Goal: Information Seeking & Learning: Learn about a topic

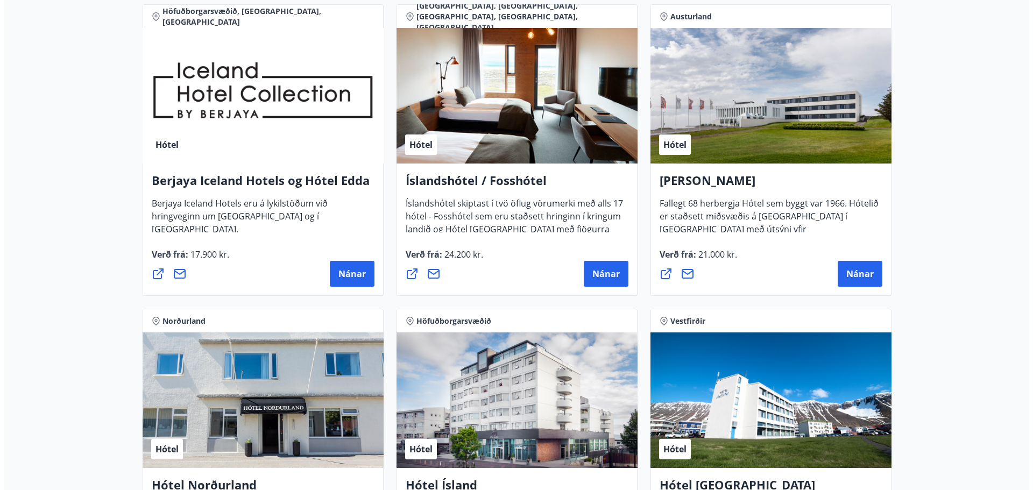
scroll to position [1453, 0]
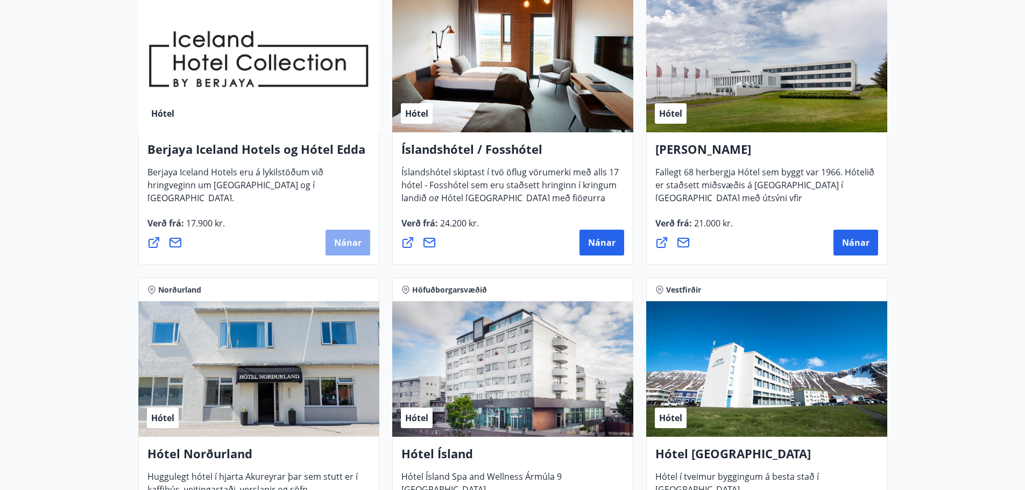
click at [342, 238] on span "Nánar" at bounding box center [347, 243] width 27 height 12
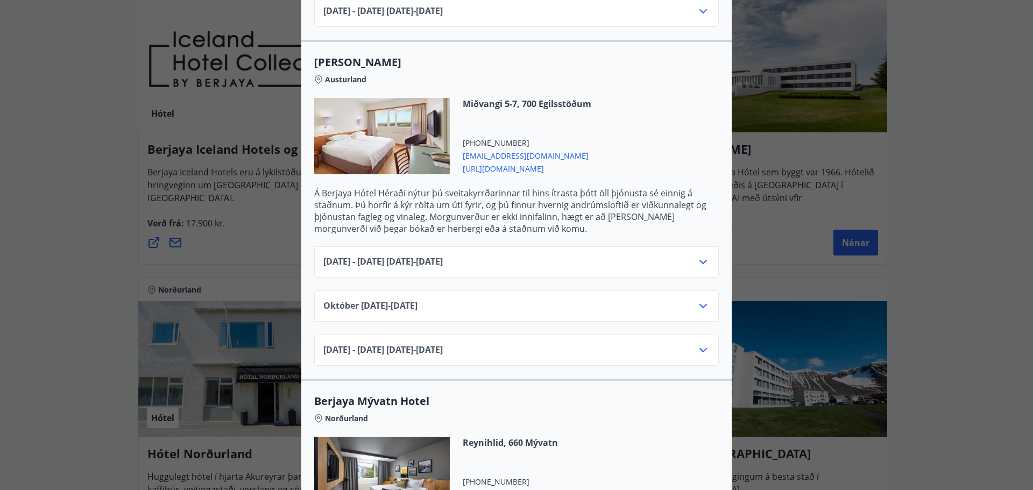
scroll to position [969, 0]
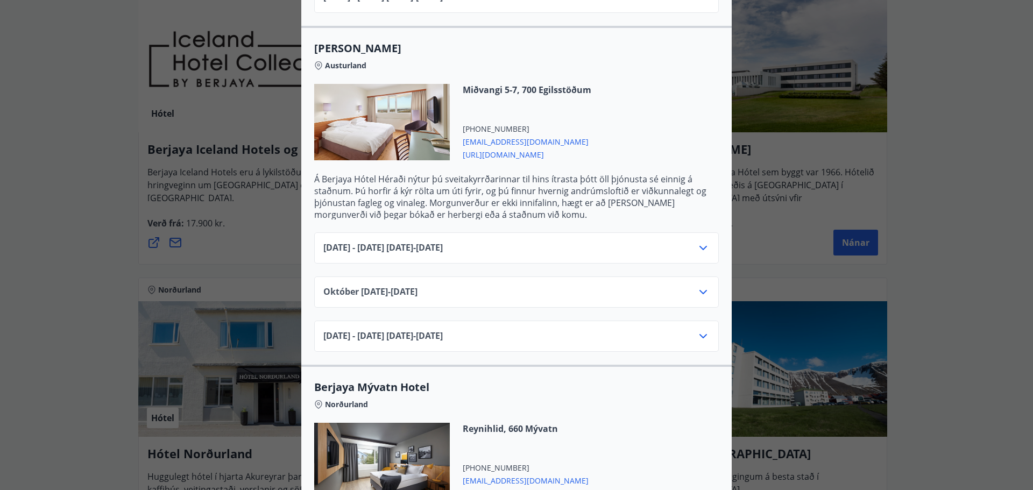
click at [700, 246] on icon at bounding box center [704, 248] width 8 height 4
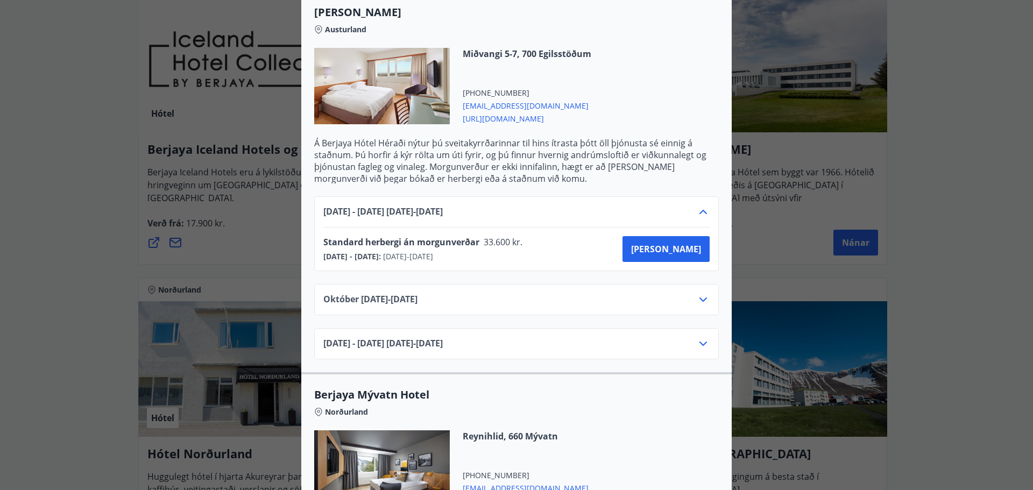
scroll to position [1023, 0]
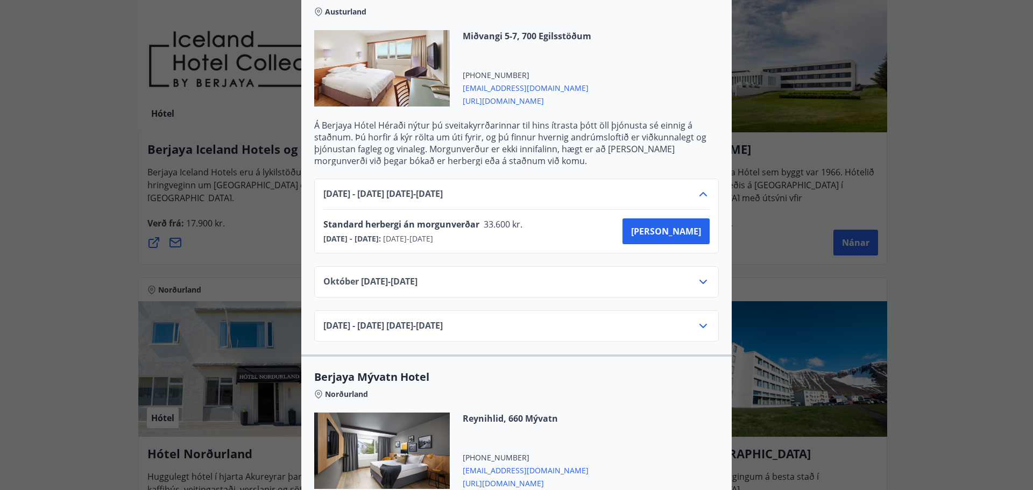
click at [697, 276] on icon at bounding box center [703, 282] width 13 height 13
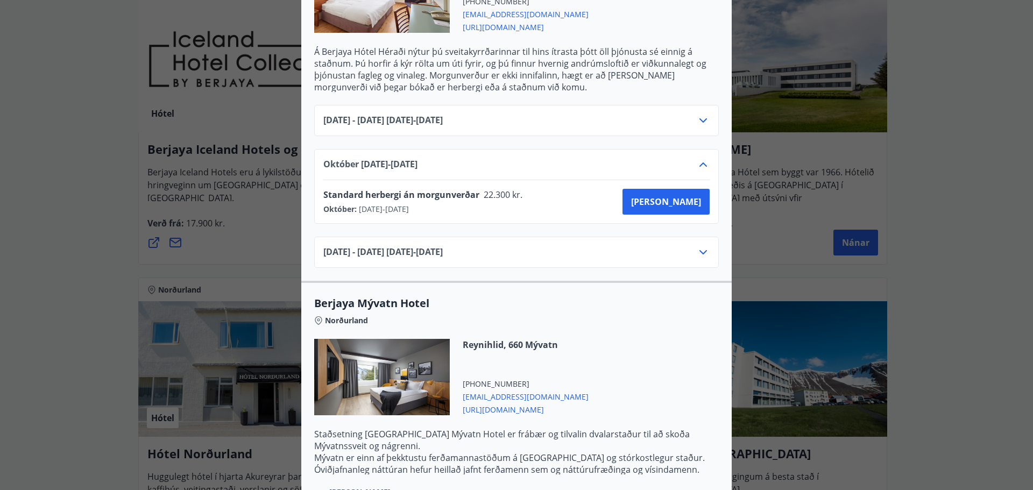
scroll to position [1130, 0]
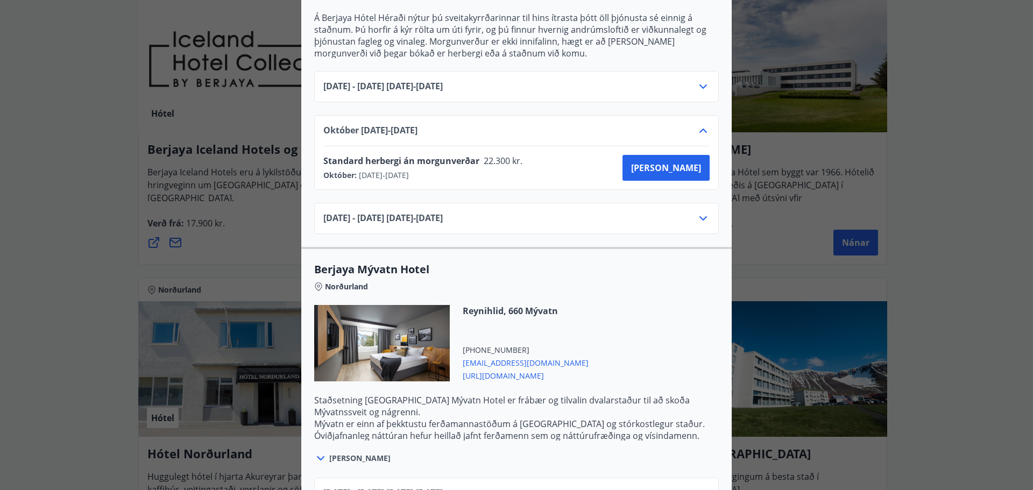
click at [704, 212] on icon at bounding box center [703, 218] width 13 height 13
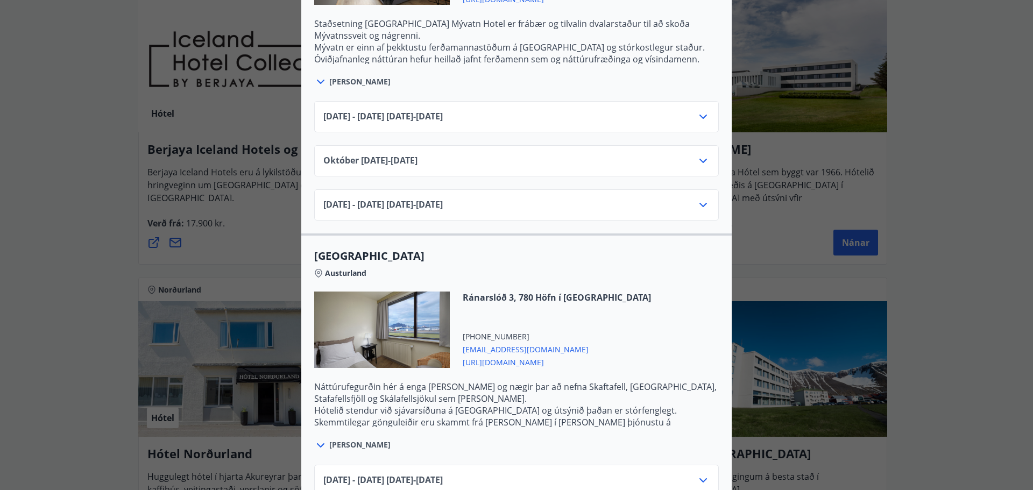
scroll to position [1722, 0]
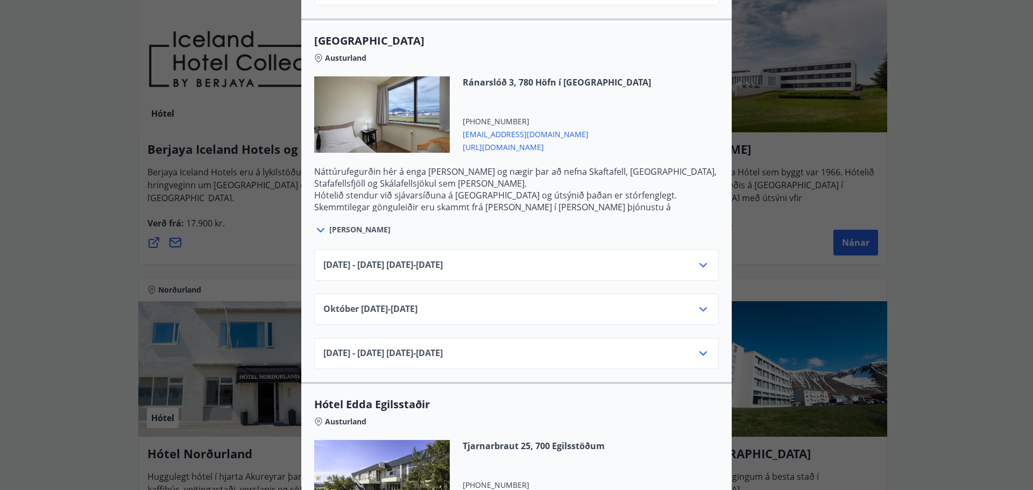
click at [697, 259] on icon at bounding box center [703, 265] width 13 height 13
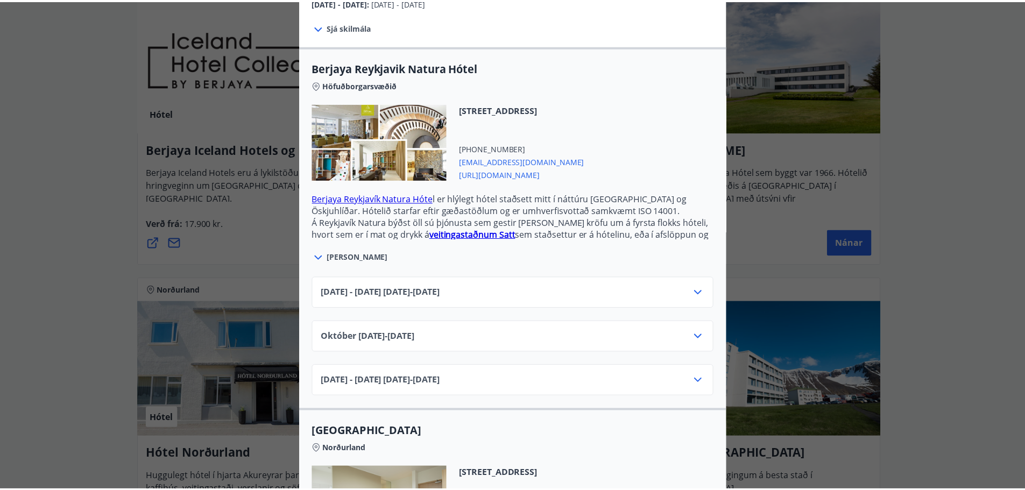
scroll to position [19, 0]
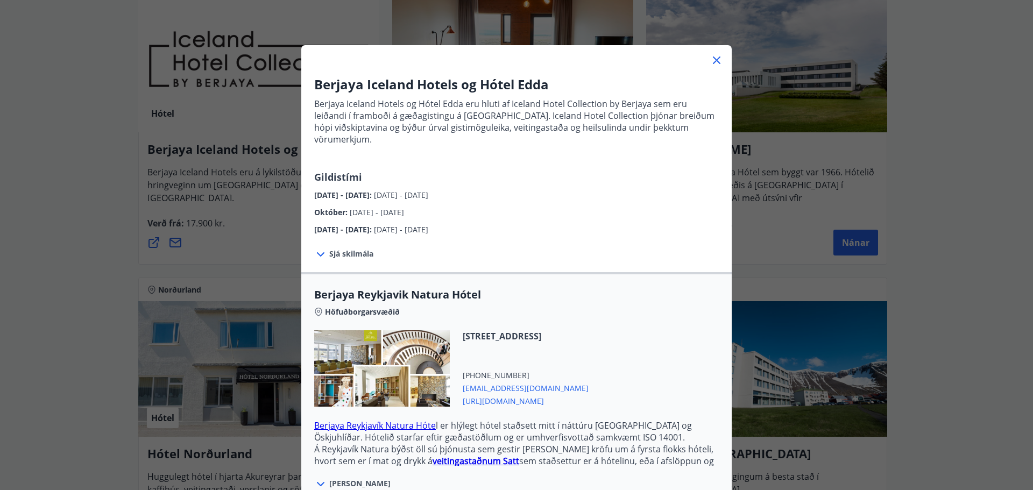
click at [713, 57] on icon at bounding box center [716, 60] width 13 height 13
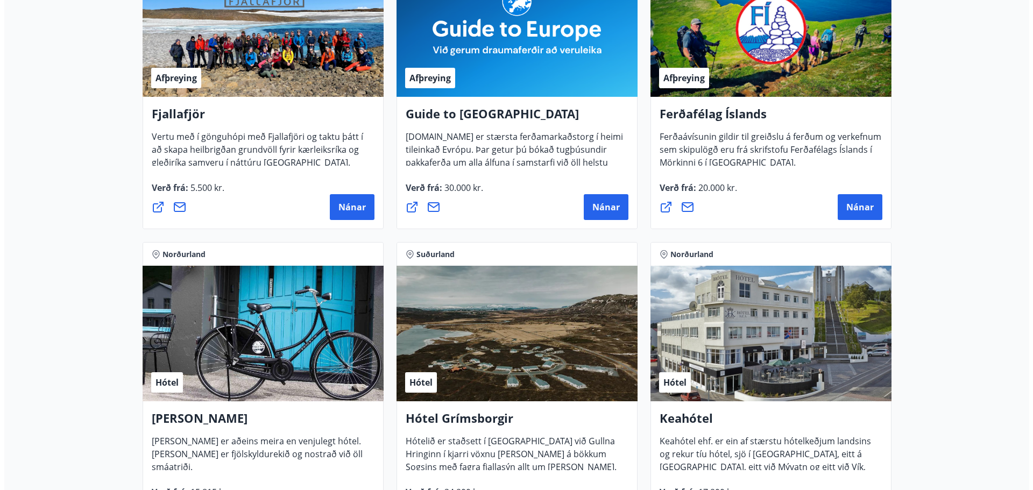
scroll to position [377, 0]
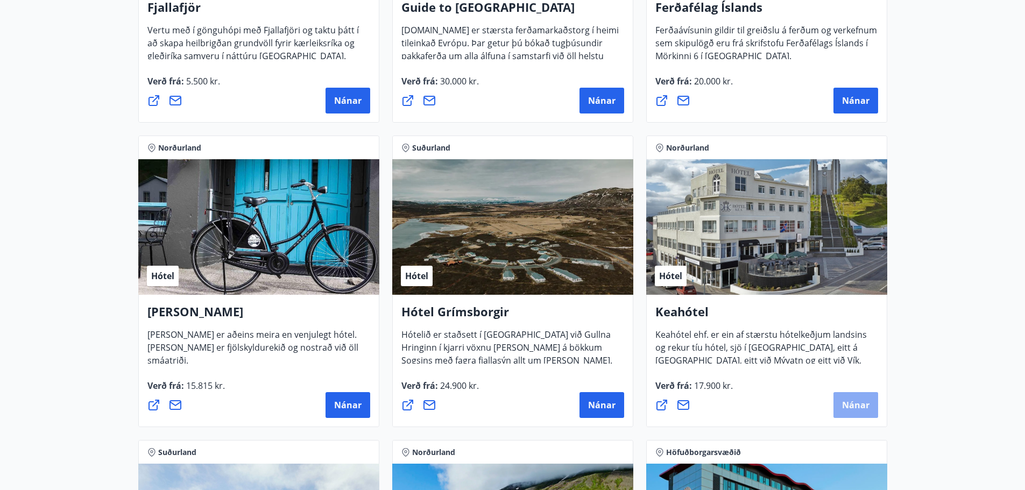
click at [854, 403] on span "Nánar" at bounding box center [855, 405] width 27 height 12
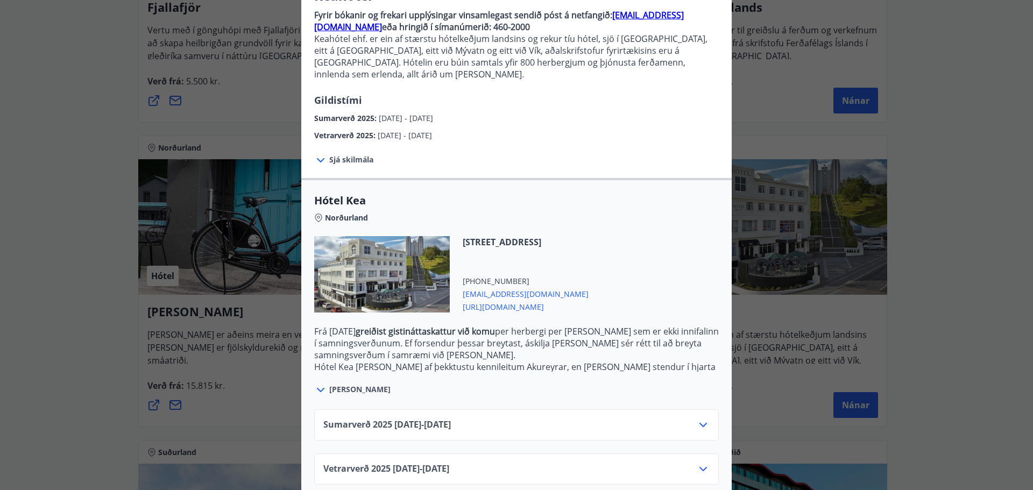
scroll to position [112, 0]
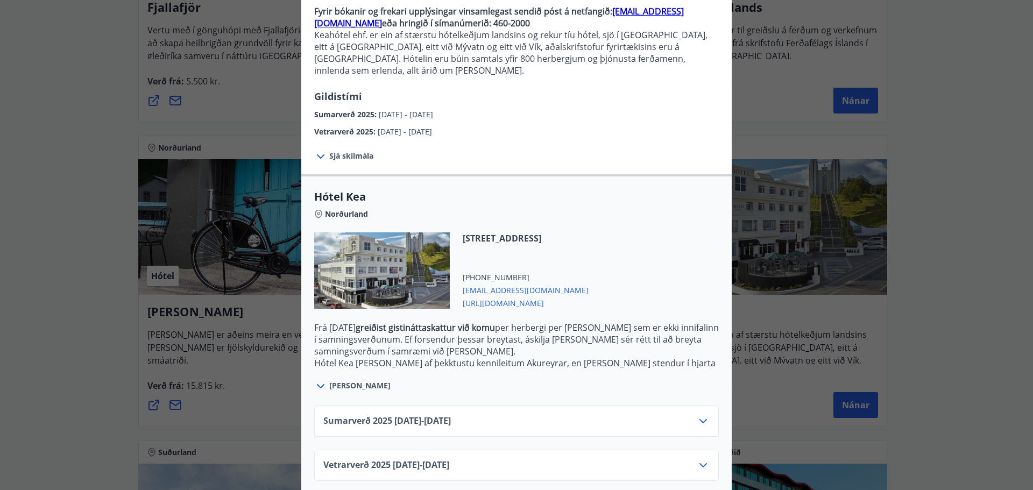
click at [701, 415] on icon at bounding box center [703, 421] width 13 height 13
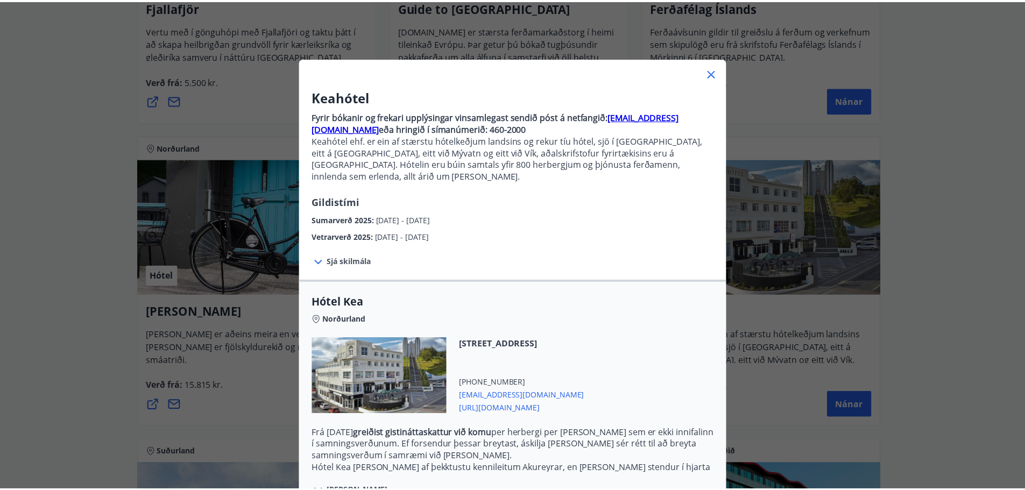
scroll to position [0, 0]
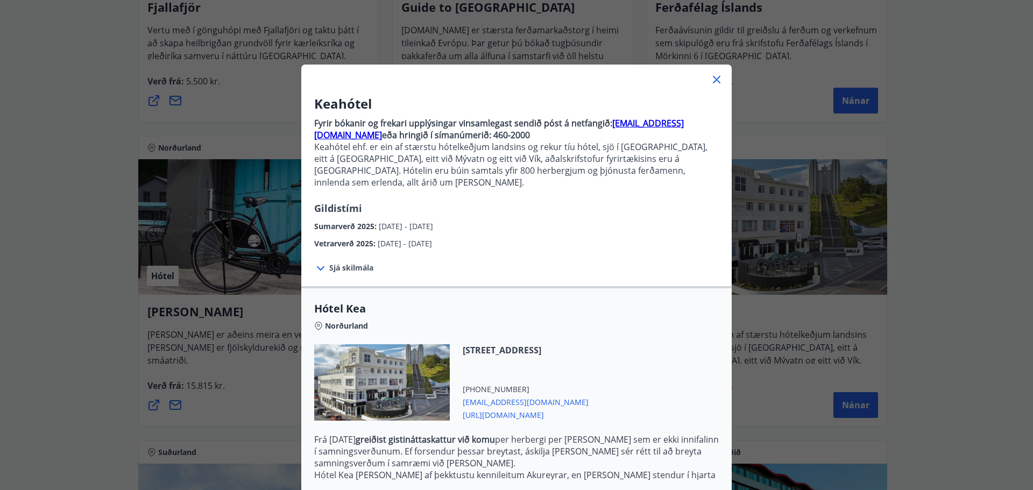
click at [711, 80] on icon at bounding box center [716, 79] width 13 height 13
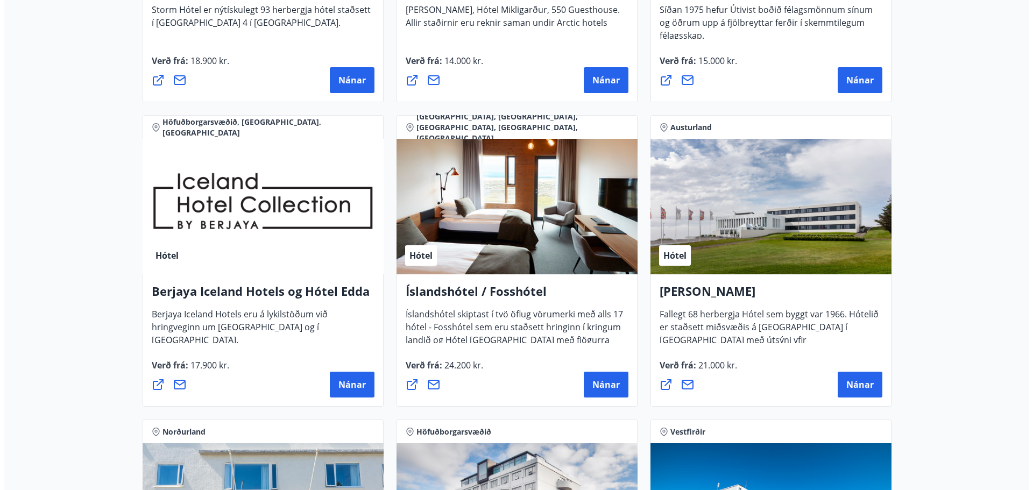
scroll to position [1345, 0]
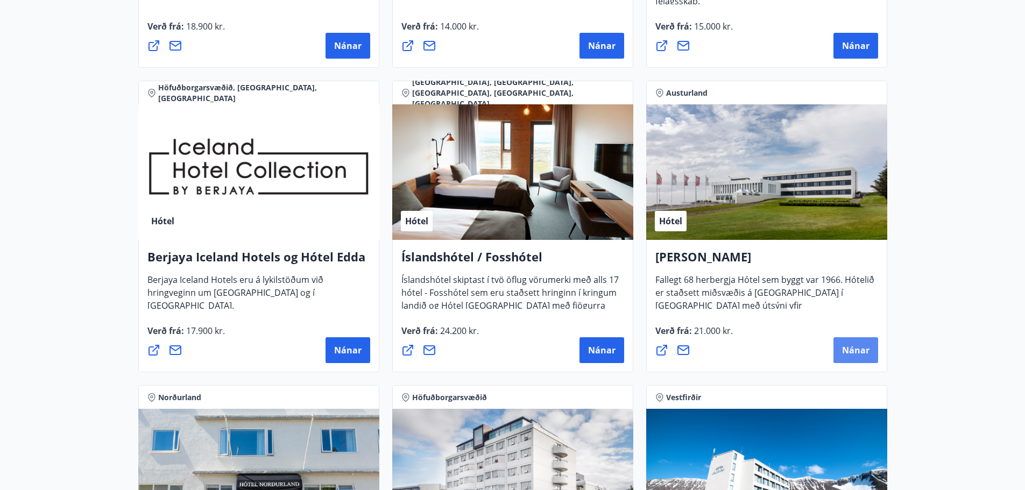
click at [864, 351] on span "Nánar" at bounding box center [855, 350] width 27 height 12
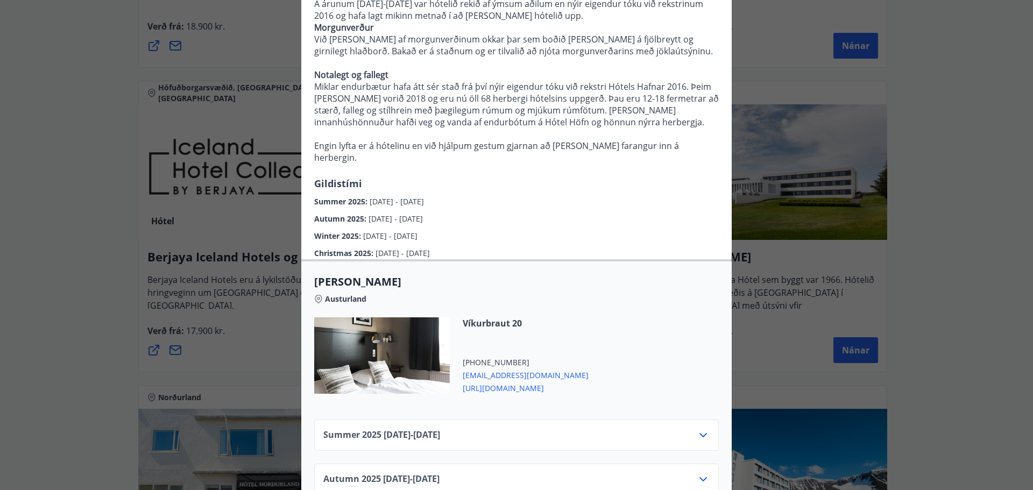
scroll to position [215, 0]
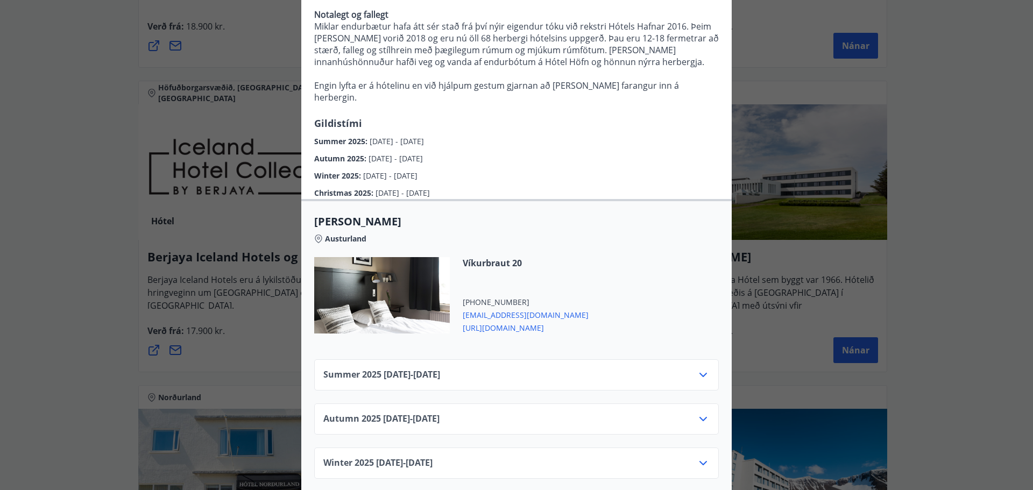
click at [699, 379] on icon at bounding box center [703, 375] width 13 height 13
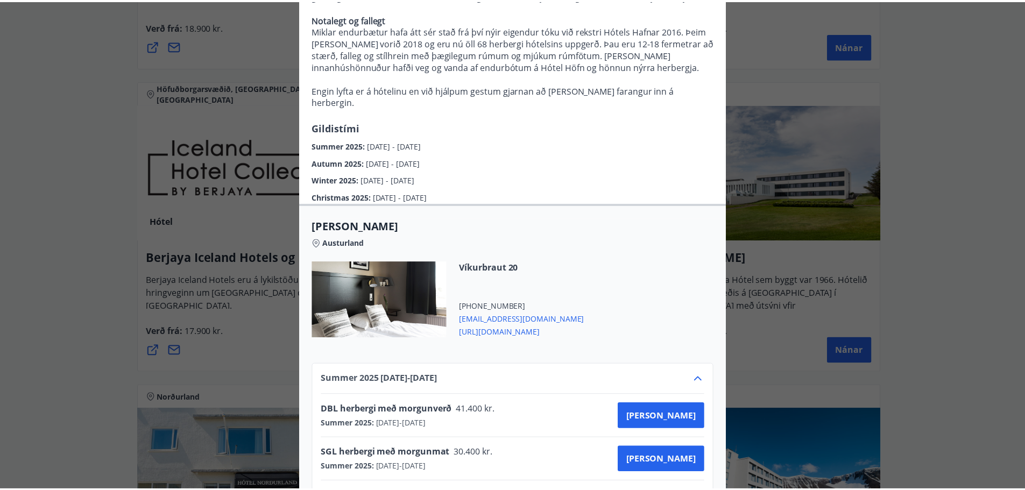
scroll to position [0, 0]
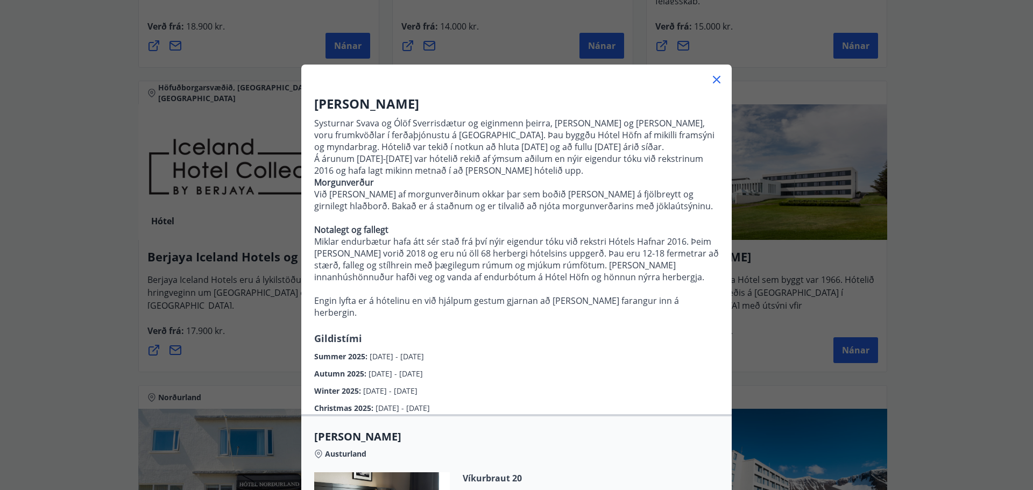
click at [716, 80] on icon at bounding box center [717, 80] width 2 height 2
